Goal: Transaction & Acquisition: Subscribe to service/newsletter

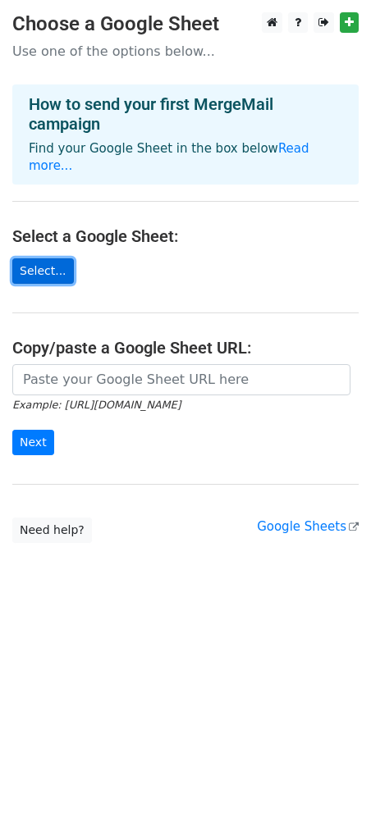
click at [60, 258] on link "Select..." at bounding box center [43, 270] width 62 height 25
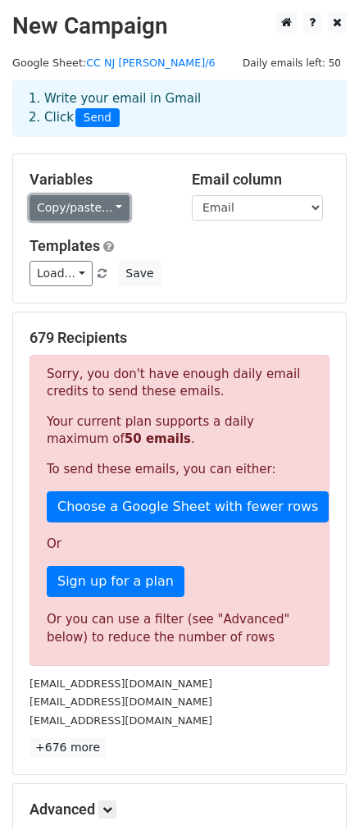
click at [111, 212] on link "Copy/paste..." at bounding box center [80, 207] width 100 height 25
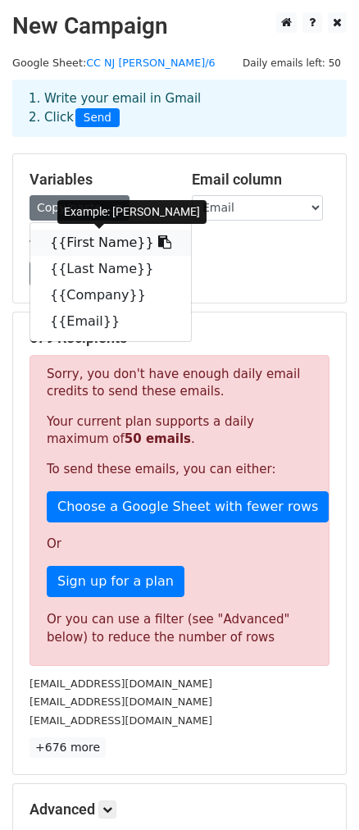
click at [101, 239] on link "{{First Name}}" at bounding box center [110, 243] width 161 height 26
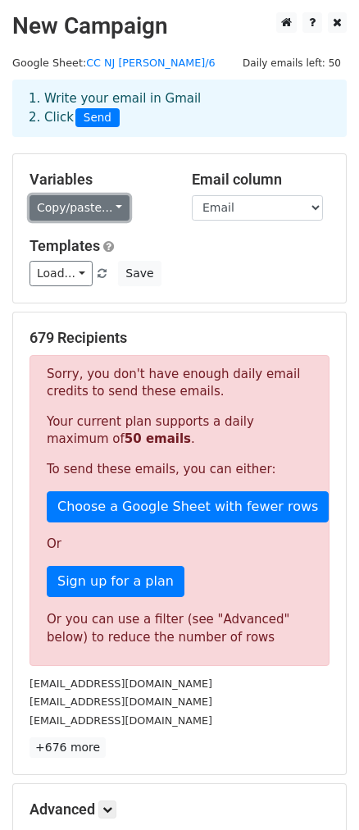
click at [86, 216] on link "Copy/paste..." at bounding box center [80, 207] width 100 height 25
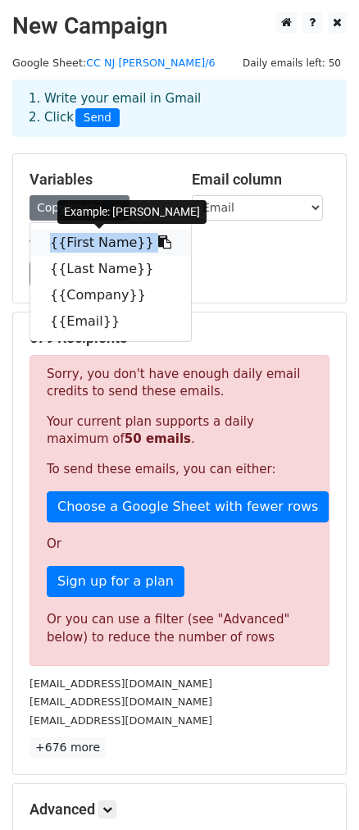
click at [112, 248] on link "{{First Name}}" at bounding box center [110, 243] width 161 height 26
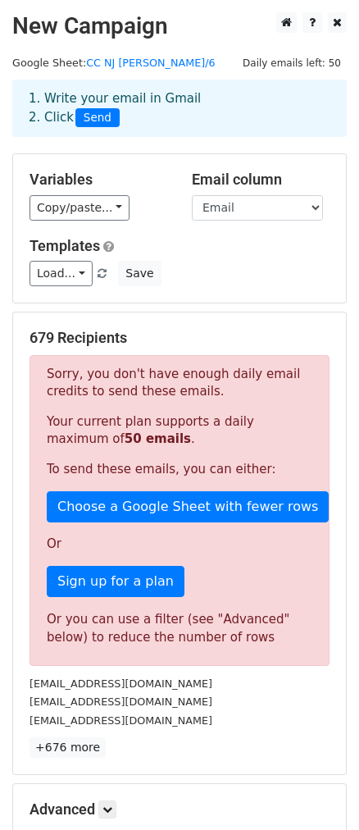
click at [210, 321] on div "679 Recipients Sorry, you don't have enough daily email credits to send these e…" at bounding box center [179, 543] width 333 height 462
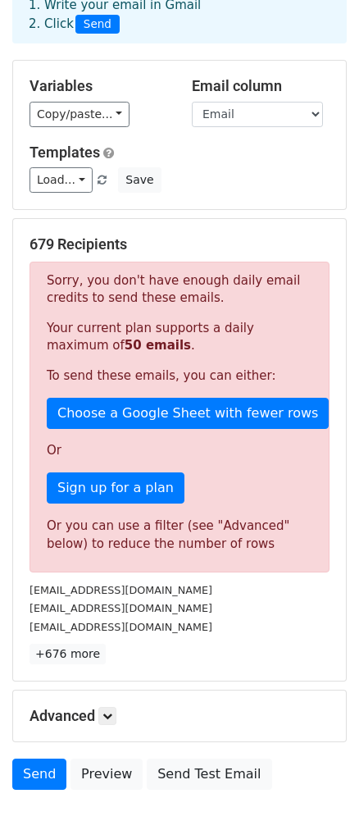
scroll to position [90, 0]
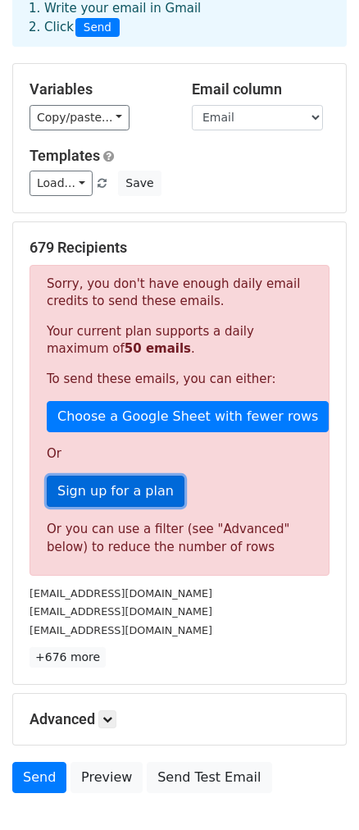
click at [110, 491] on link "Sign up for a plan" at bounding box center [116, 491] width 138 height 31
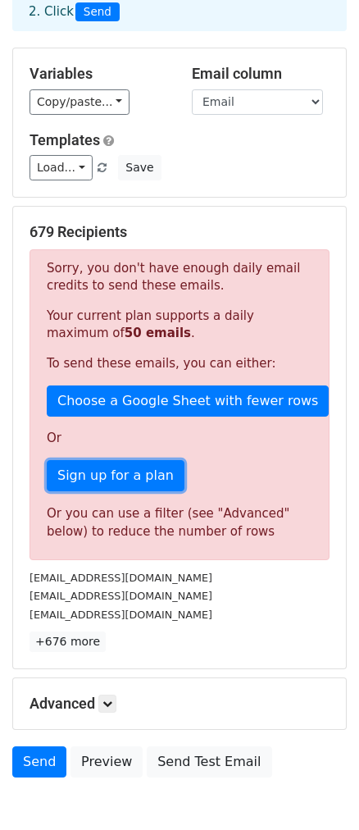
scroll to position [0, 0]
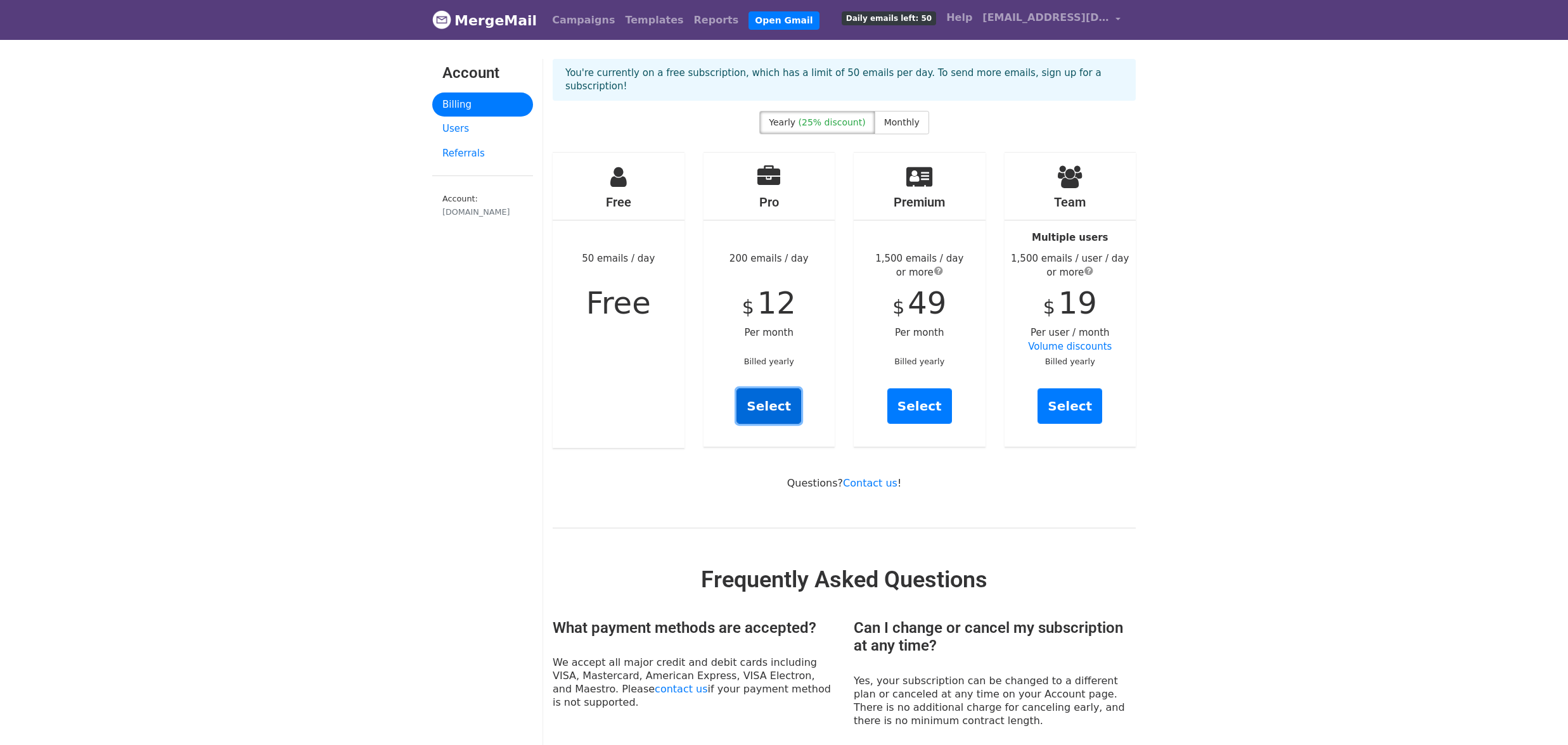
click at [767, 403] on link "Select" at bounding box center [769, 407] width 65 height 36
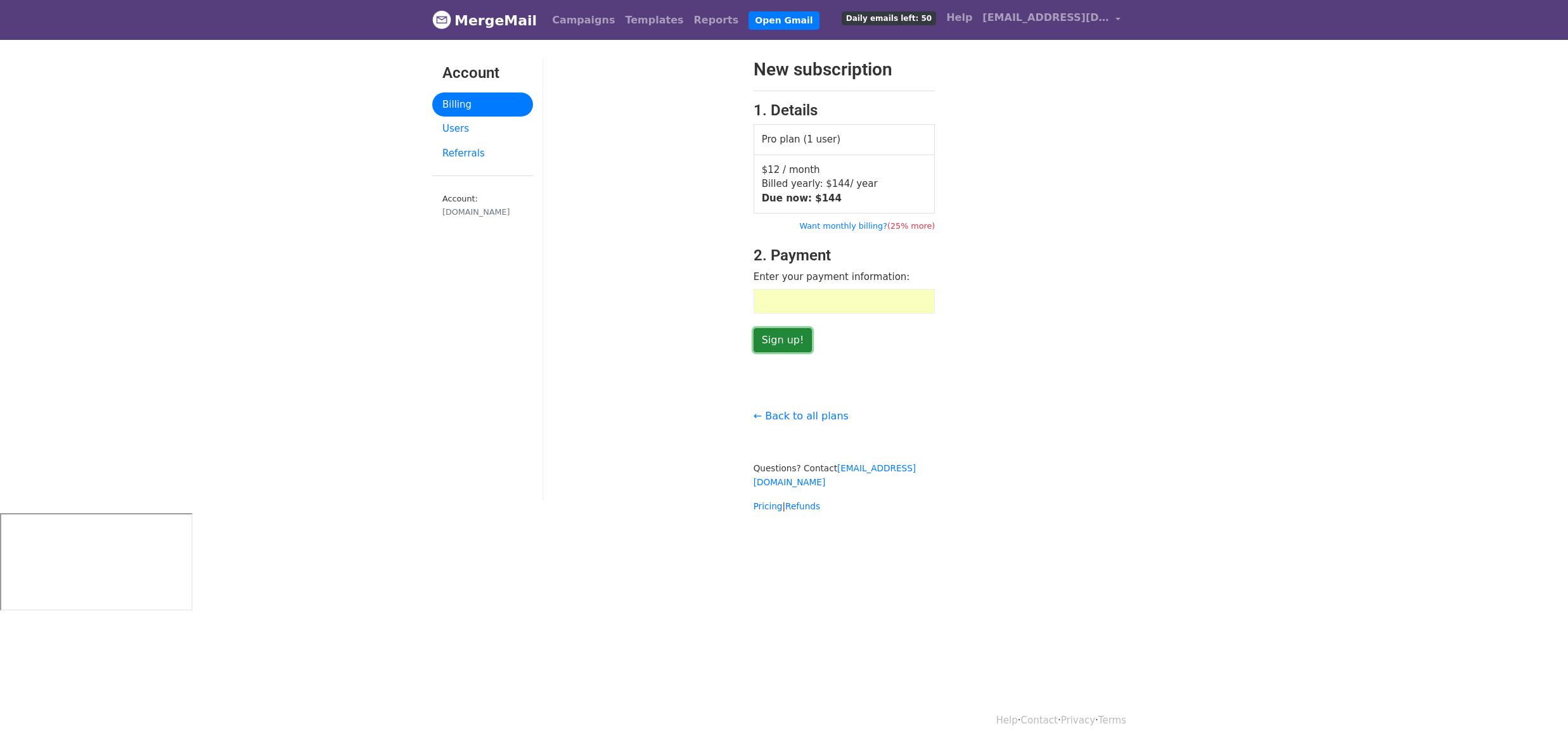
click at [781, 345] on input "Sign up!" at bounding box center [783, 340] width 59 height 24
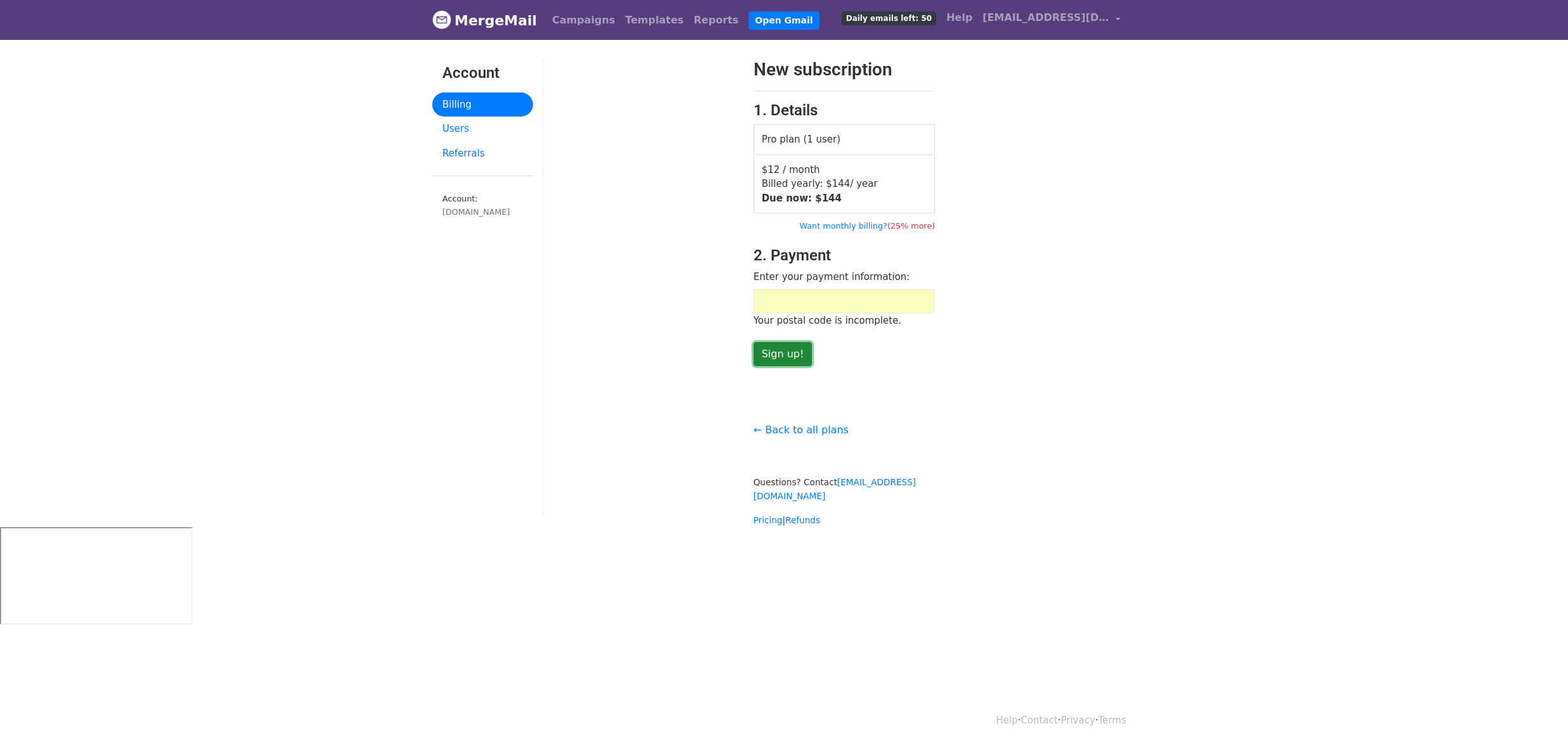
click at [781, 357] on input "Sign up!" at bounding box center [783, 354] width 59 height 24
click at [782, 363] on input "Sign up!" at bounding box center [783, 354] width 59 height 24
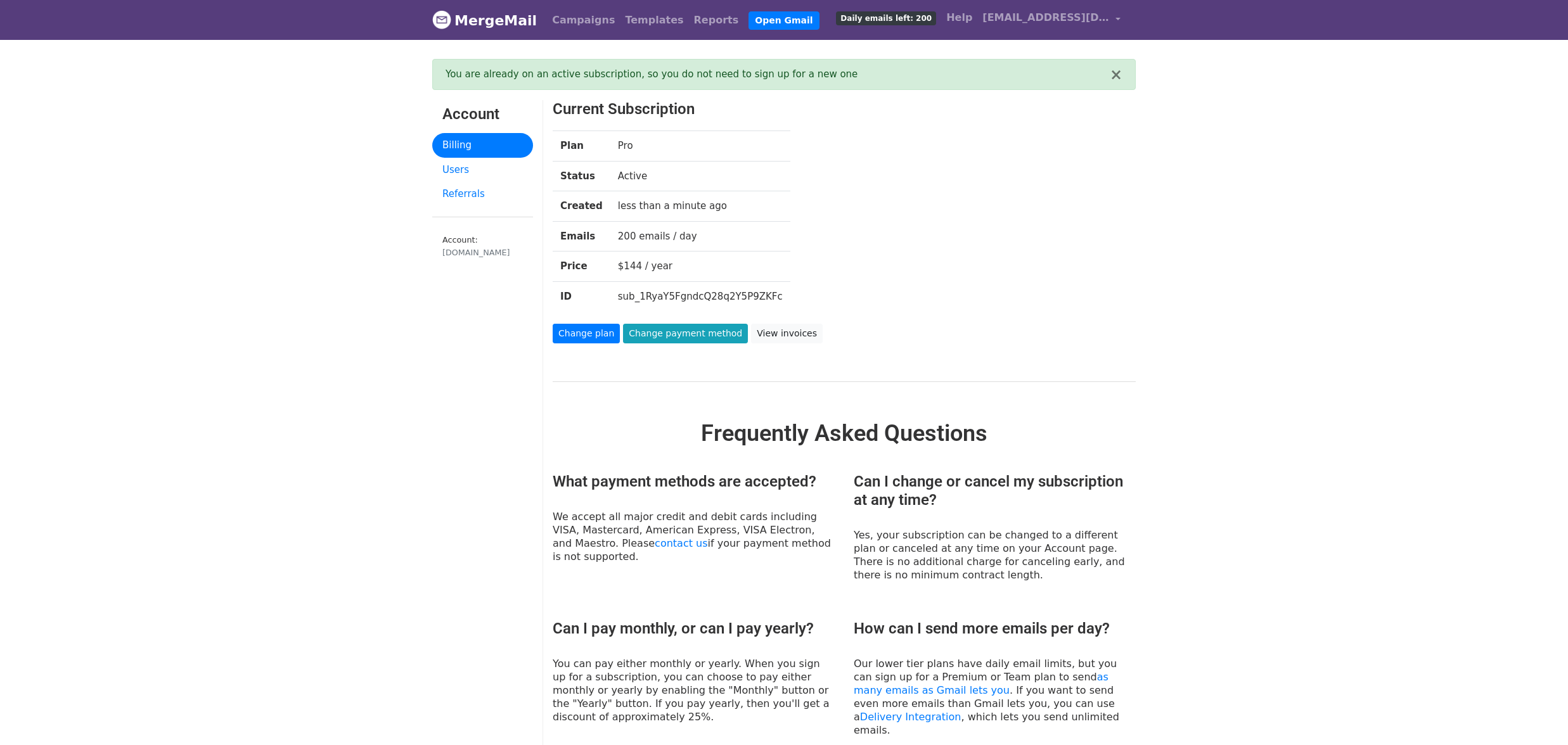
click at [934, 376] on div "Current Subscription Plan Pro Status Active Created less than a minute ago Emai…" at bounding box center [844, 616] width 602 height 1031
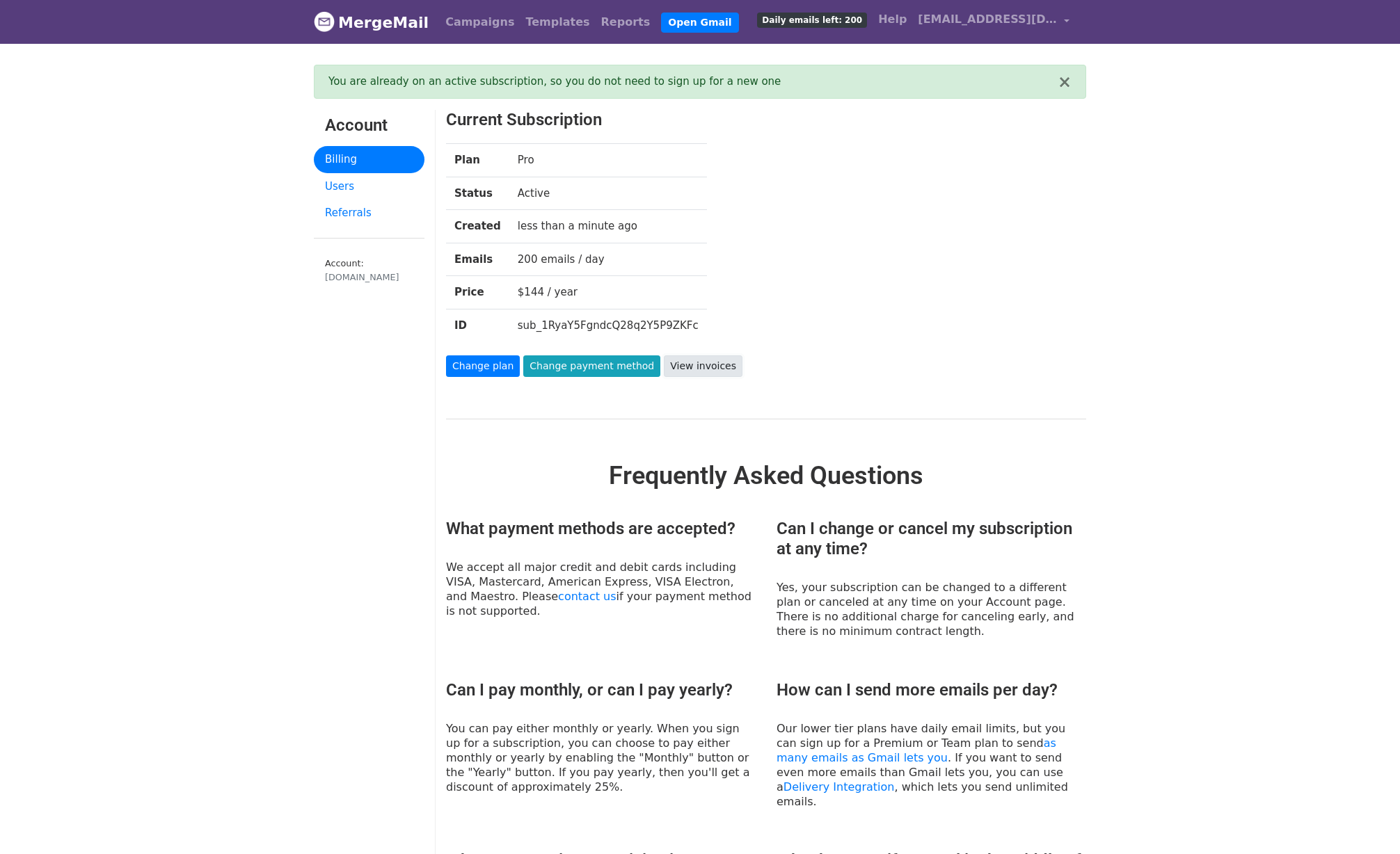
click at [701, 374] on link "View invoices" at bounding box center [703, 366] width 79 height 21
click at [352, 186] on link "Users" at bounding box center [369, 187] width 110 height 27
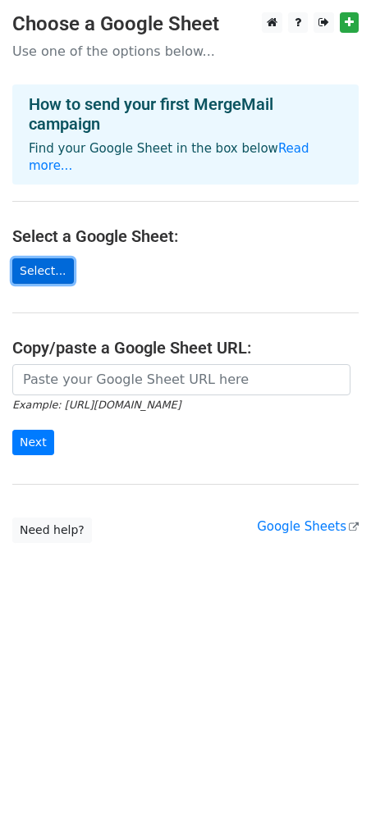
click at [59, 258] on link "Select..." at bounding box center [43, 270] width 62 height 25
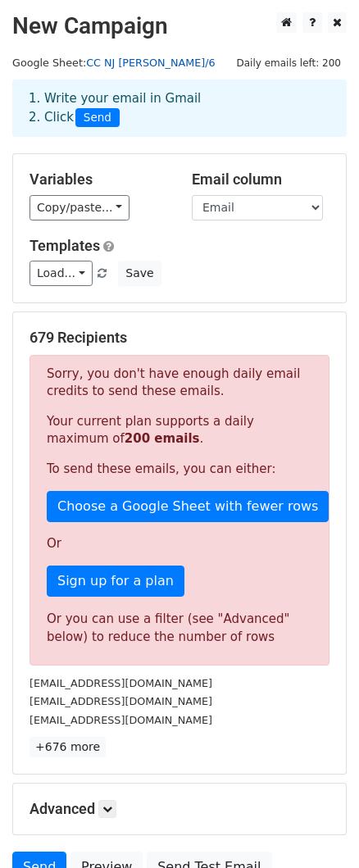
click at [134, 62] on link "CC NJ Final 5/6" at bounding box center [151, 63] width 130 height 12
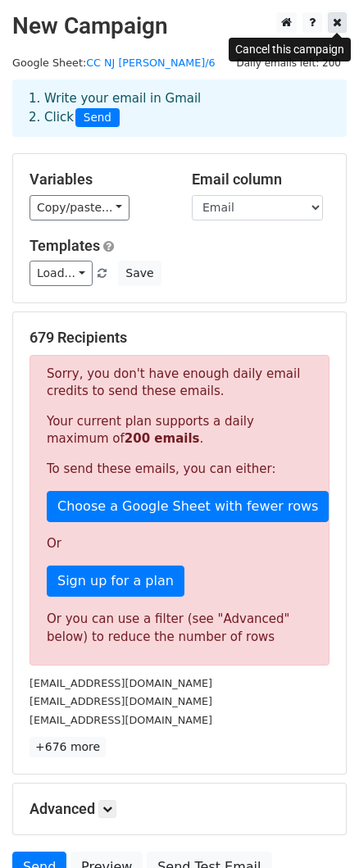
click at [335, 25] on icon at bounding box center [337, 21] width 9 height 11
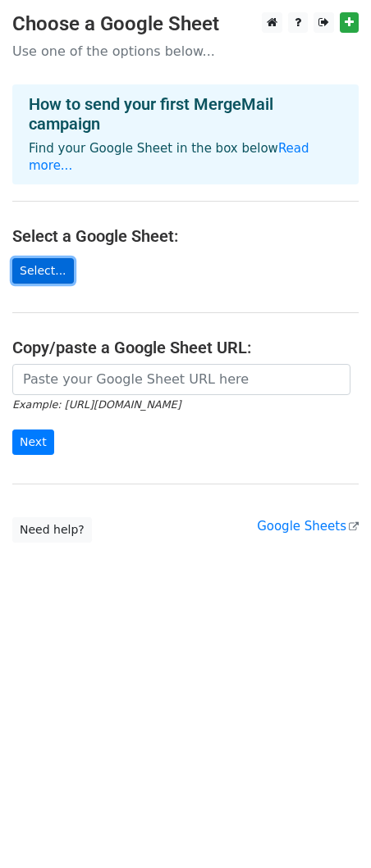
click at [43, 260] on link "Select..." at bounding box center [43, 270] width 62 height 25
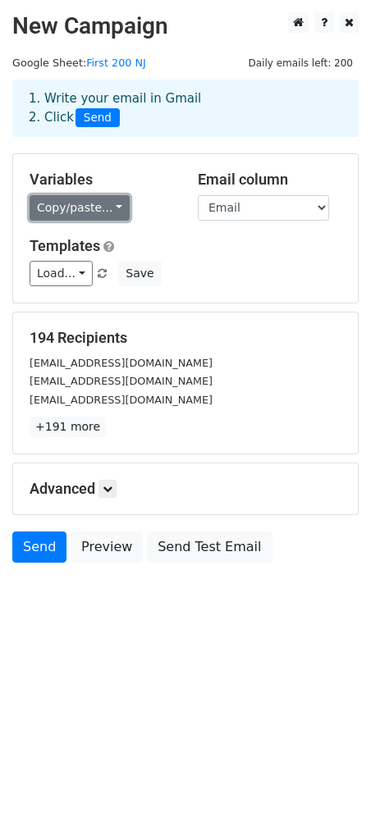
click at [81, 214] on link "Copy/paste..." at bounding box center [80, 207] width 100 height 25
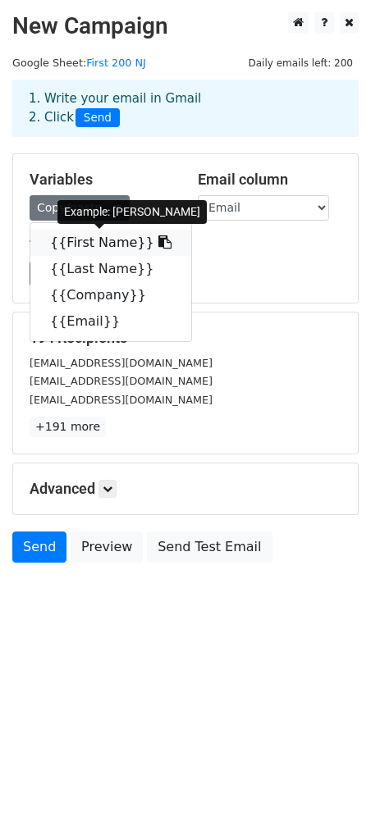
click at [89, 238] on link "{{First Name}}" at bounding box center [110, 243] width 161 height 26
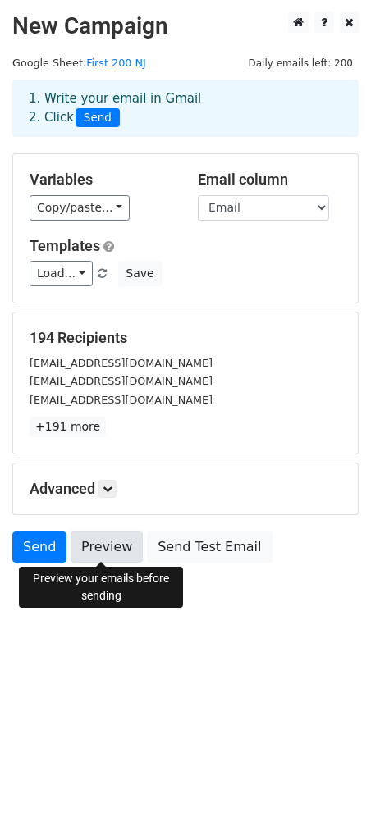
click at [112, 549] on link "Preview" at bounding box center [107, 546] width 72 height 31
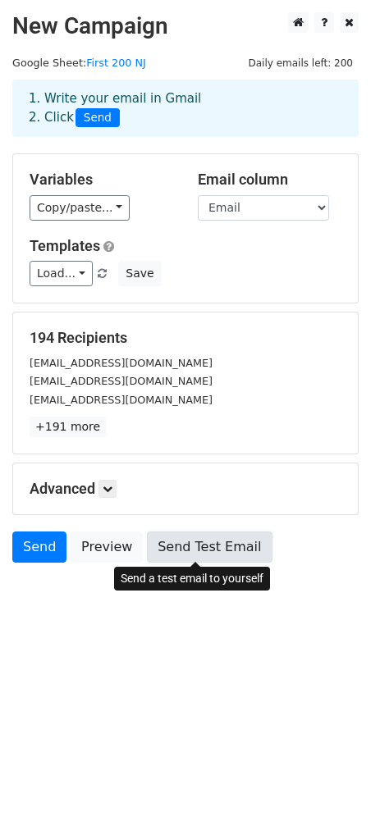
click at [189, 556] on link "Send Test Email" at bounding box center [209, 546] width 125 height 31
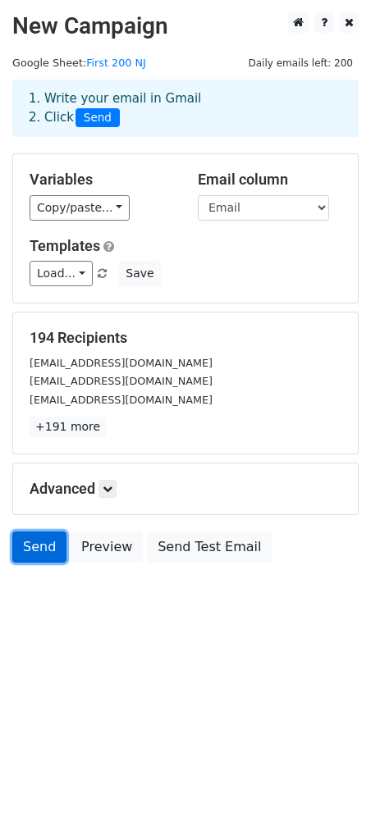
click at [40, 549] on link "Send" at bounding box center [39, 546] width 54 height 31
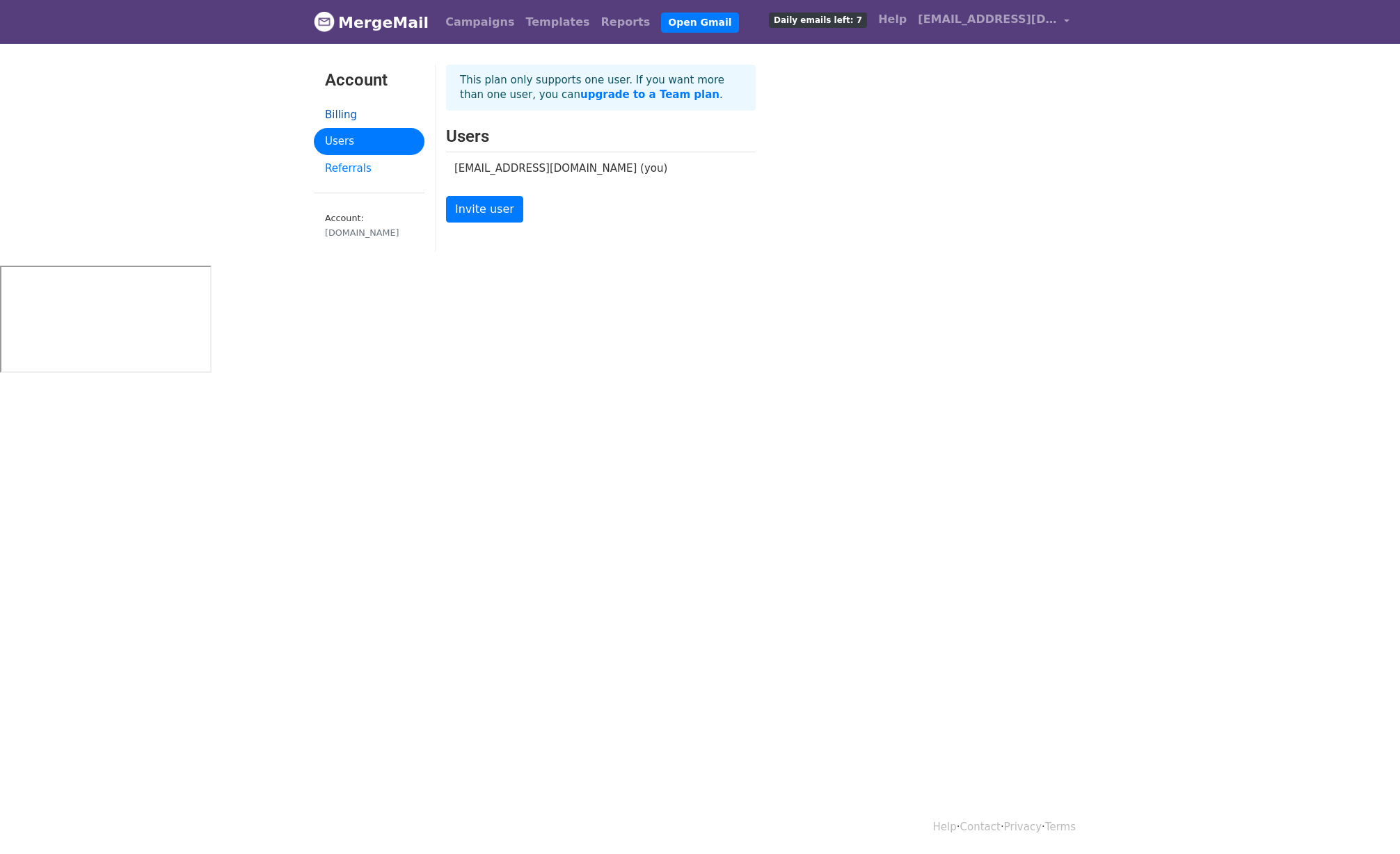
click at [352, 120] on link "Billing" at bounding box center [369, 115] width 110 height 27
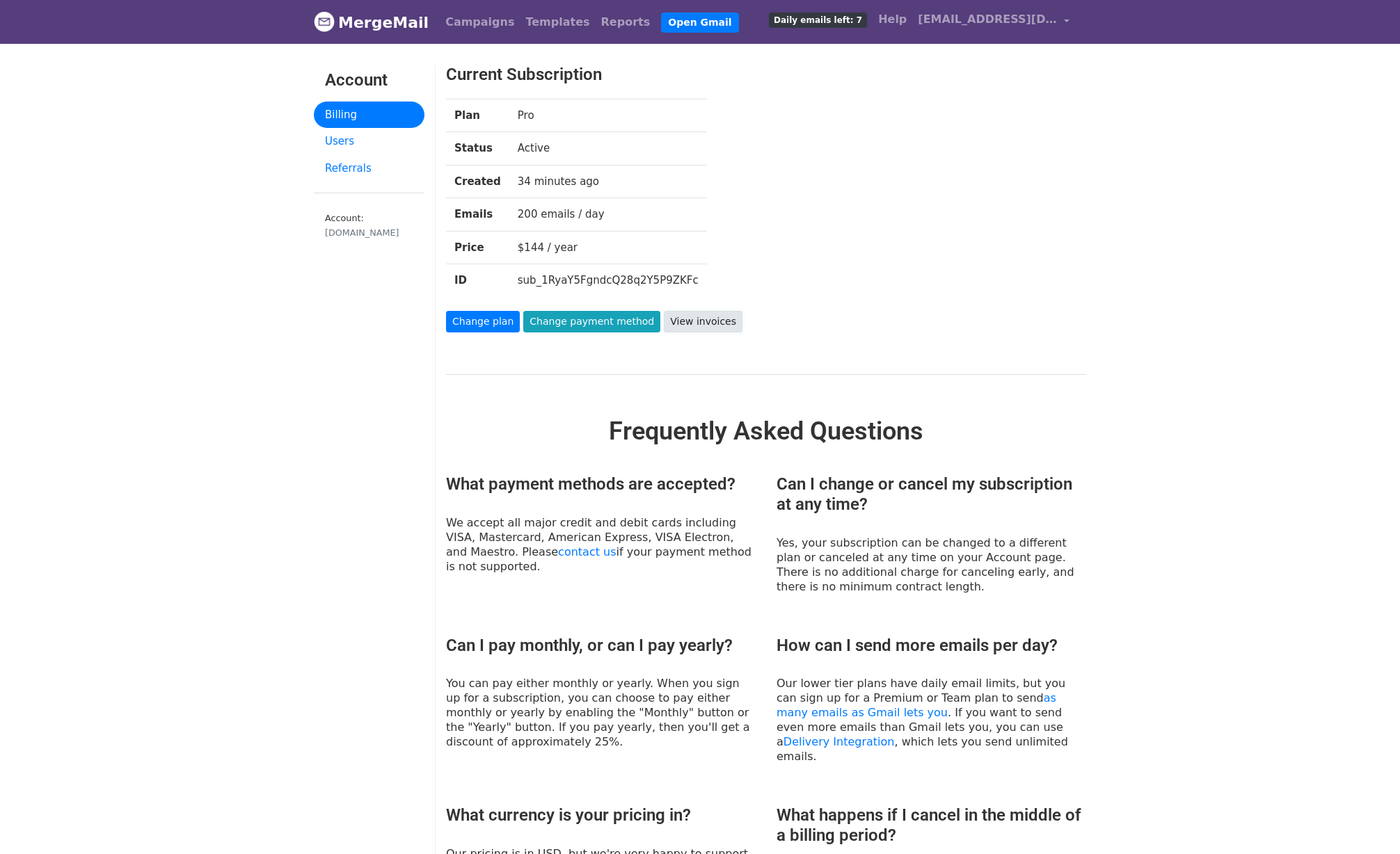
click at [683, 329] on link "View invoices" at bounding box center [703, 321] width 79 height 21
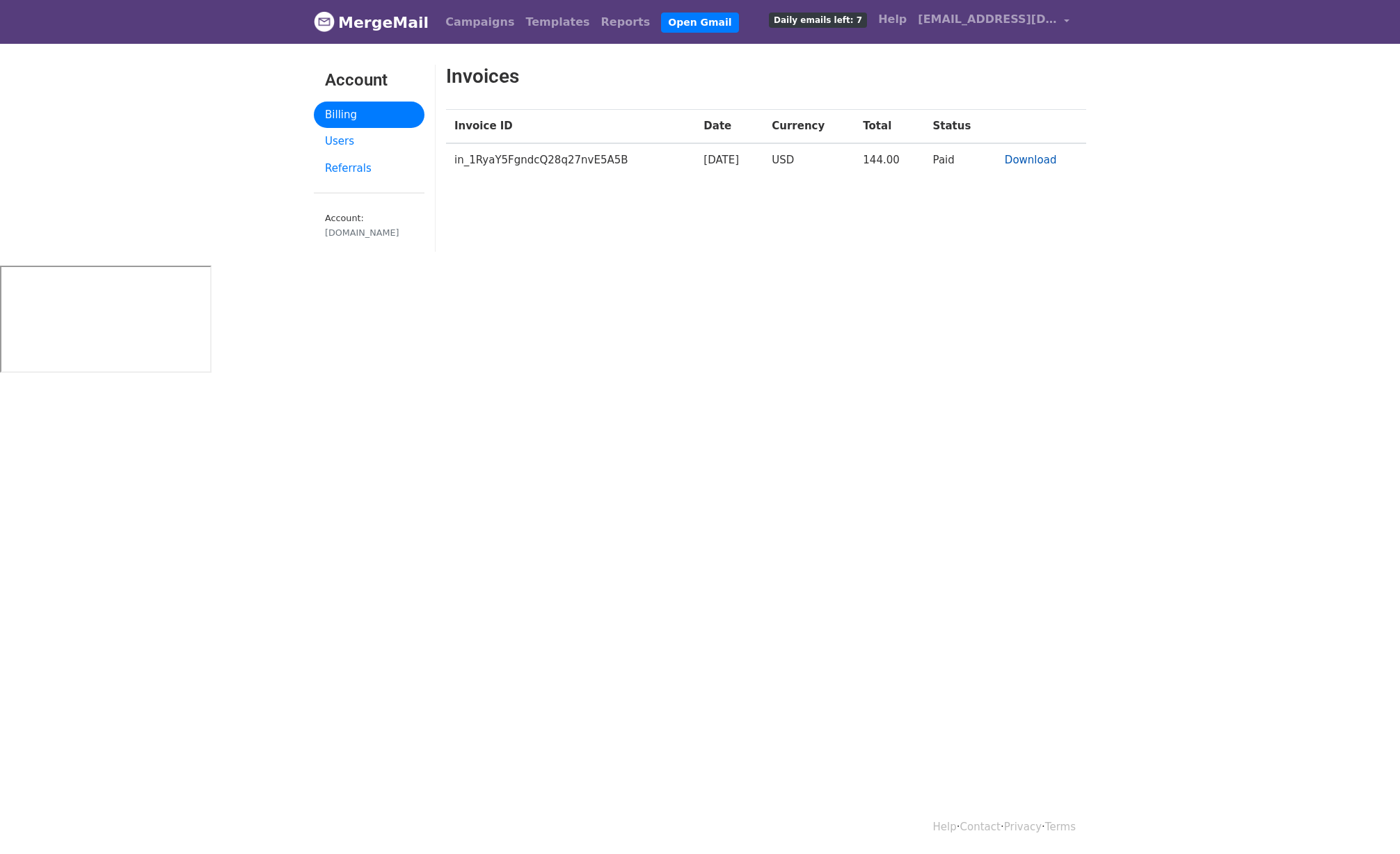
click at [1036, 164] on link "Download" at bounding box center [1031, 159] width 53 height 13
